Goal: Task Accomplishment & Management: Use online tool/utility

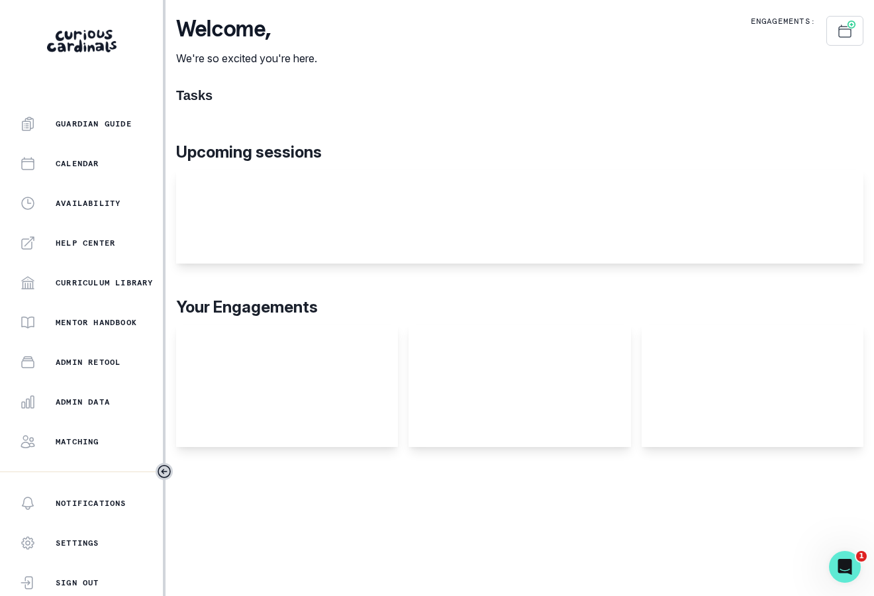
scroll to position [216, 0]
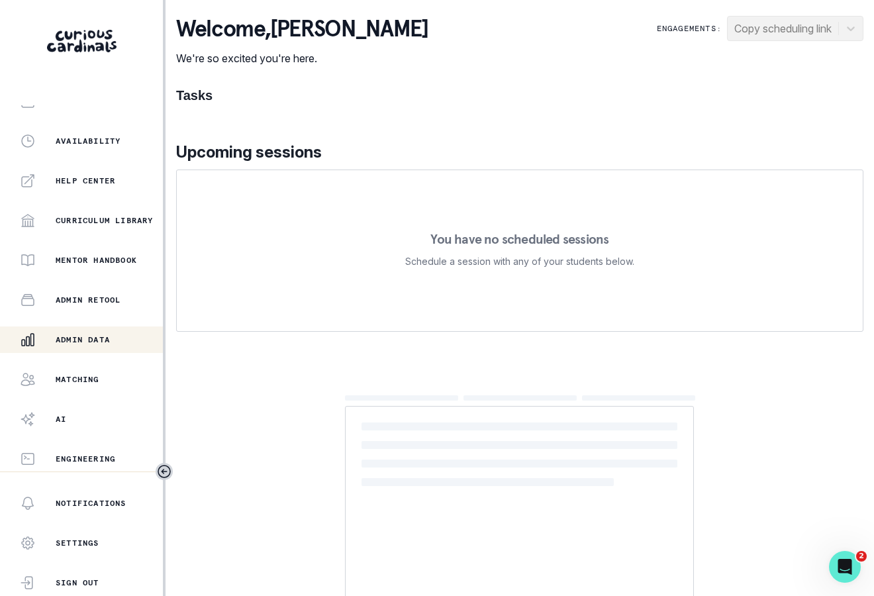
click at [125, 350] on button "Admin Data" at bounding box center [81, 340] width 163 height 26
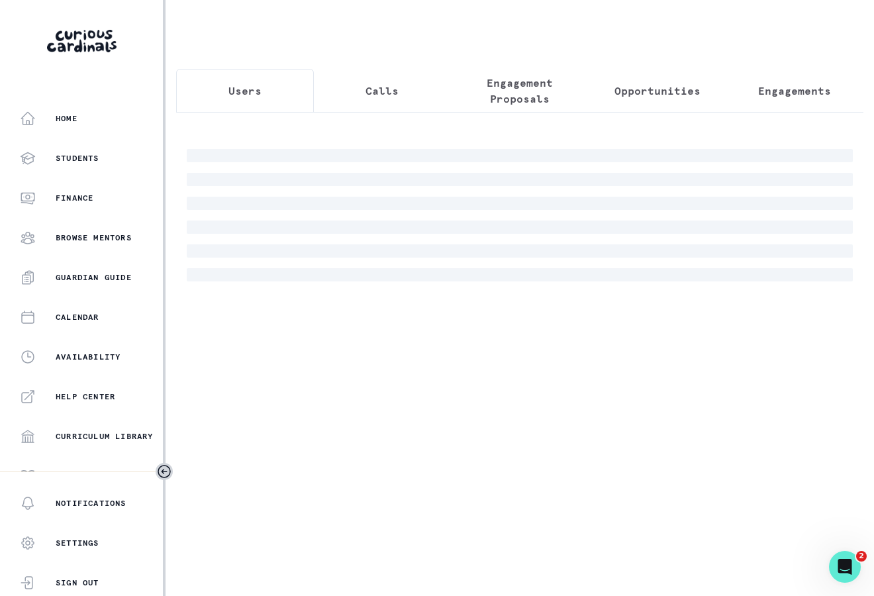
click at [441, 133] on div at bounding box center [520, 202] width 688 height 180
click at [441, 141] on div at bounding box center [520, 202] width 688 height 180
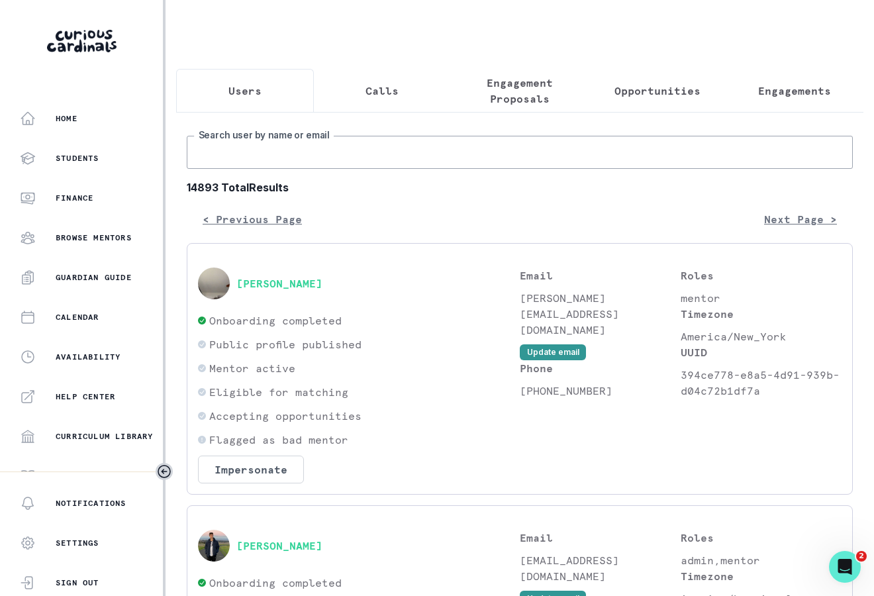
click at [409, 145] on input "Search user by name or email" at bounding box center [520, 152] width 666 height 33
type input "[PERSON_NAME]"
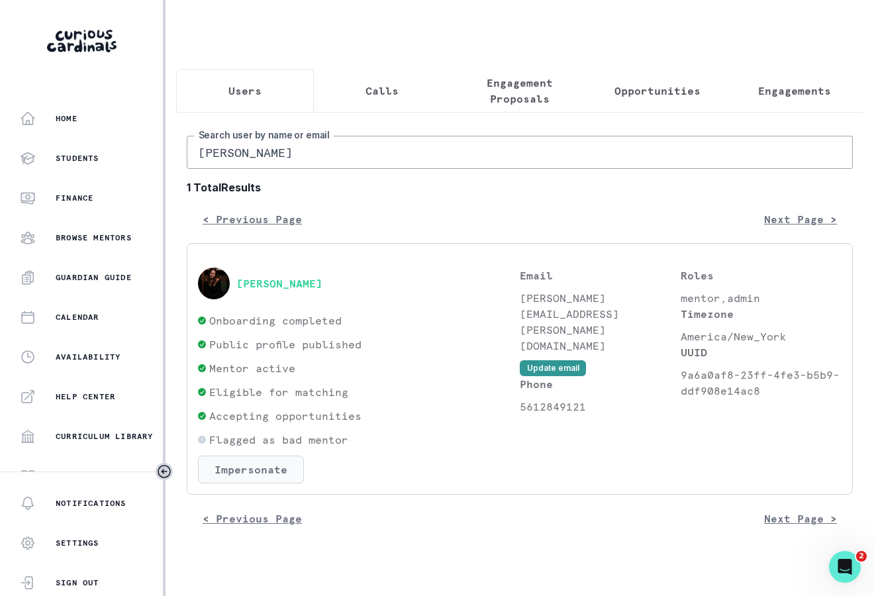
click at [279, 466] on button "Impersonate" at bounding box center [251, 470] width 106 height 28
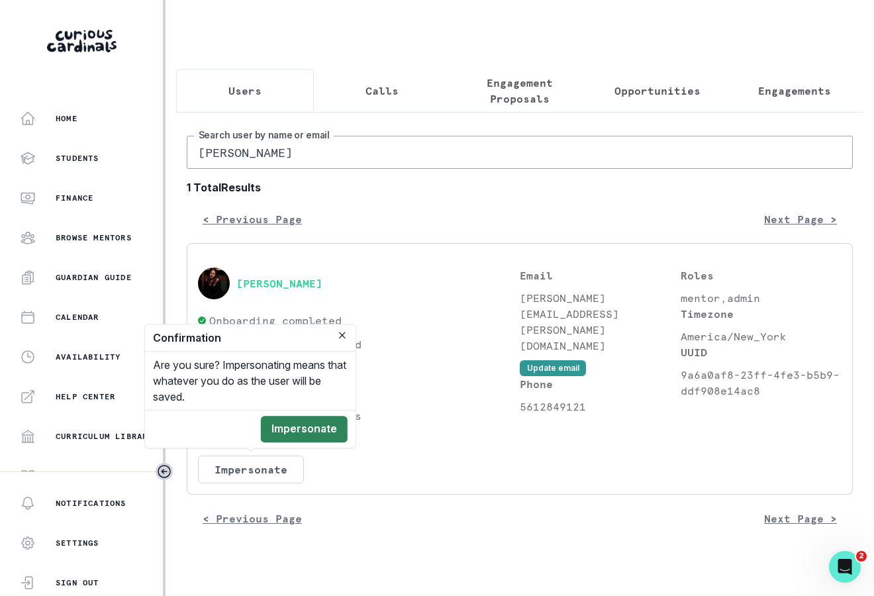
click at [294, 429] on button "Impersonate" at bounding box center [304, 429] width 87 height 26
